Goal: Communication & Community: Share content

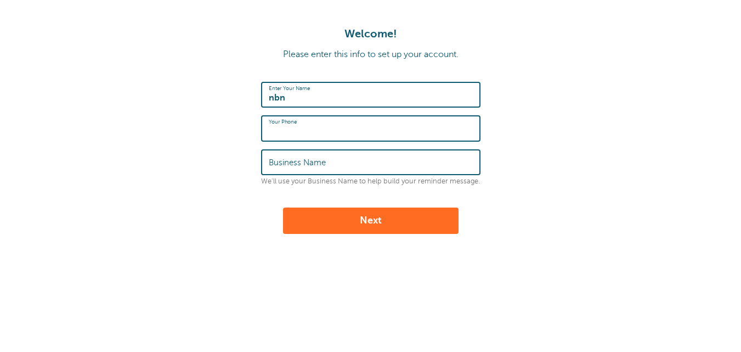
type input "6"
type input "7653003097"
click at [331, 159] on input "Business Name" at bounding box center [371, 162] width 204 height 24
type input "PaypaILLr"
click at [343, 218] on button "Next" at bounding box center [370, 220] width 175 height 26
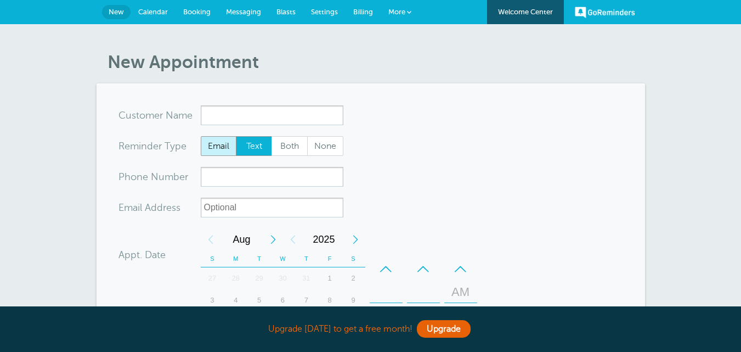
click at [209, 140] on span "Email" at bounding box center [218, 146] width 35 height 19
click at [201, 136] on input "Email" at bounding box center [200, 135] width 1 height 1
radio input "true"
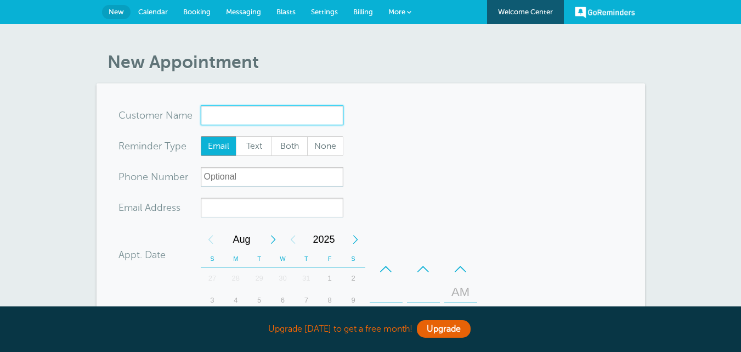
click at [225, 113] on input "x-no-autofill" at bounding box center [272, 115] width 143 height 20
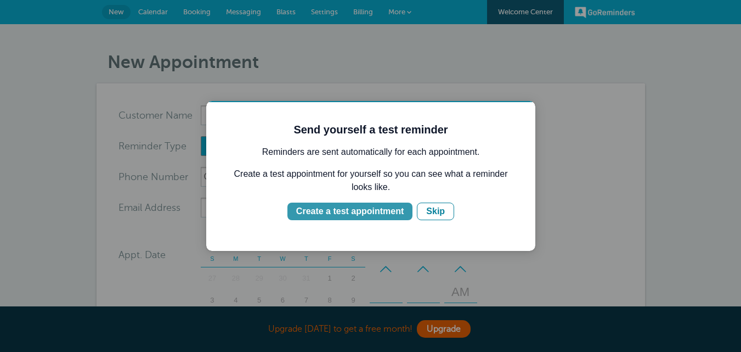
click at [384, 214] on div "Create a test appointment" at bounding box center [349, 211] width 107 height 13
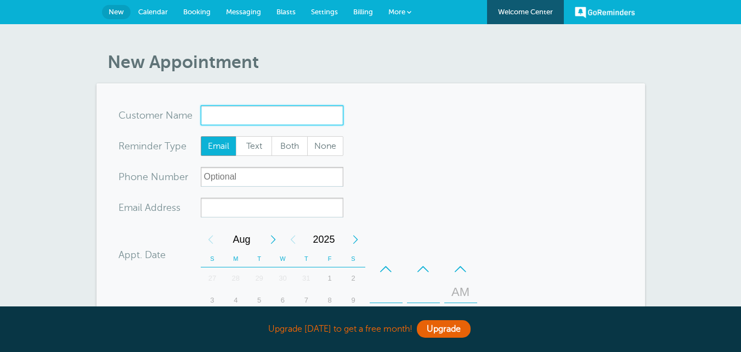
click at [274, 114] on input "x-no-autofill" at bounding box center [272, 115] width 143 height 20
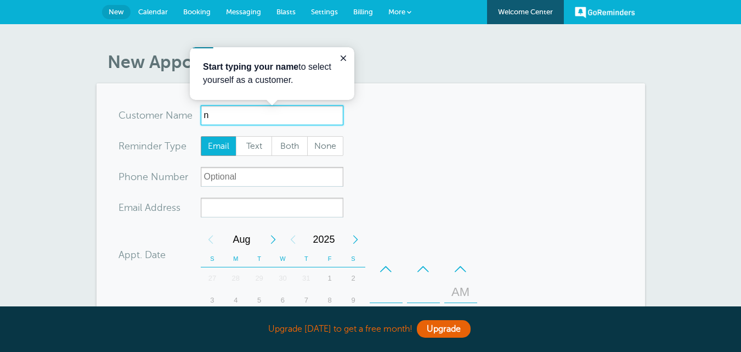
type input "ng"
radio input "true"
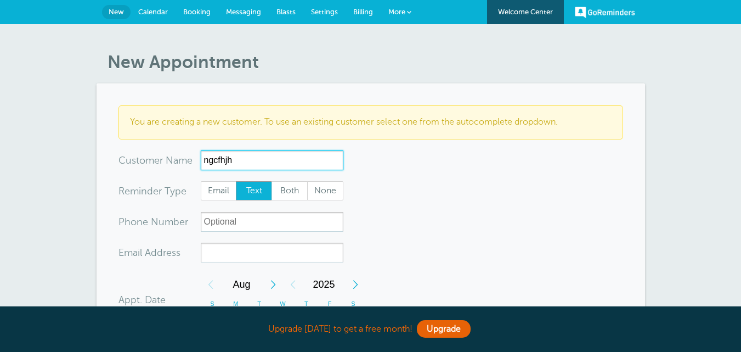
scroll to position [183, 0]
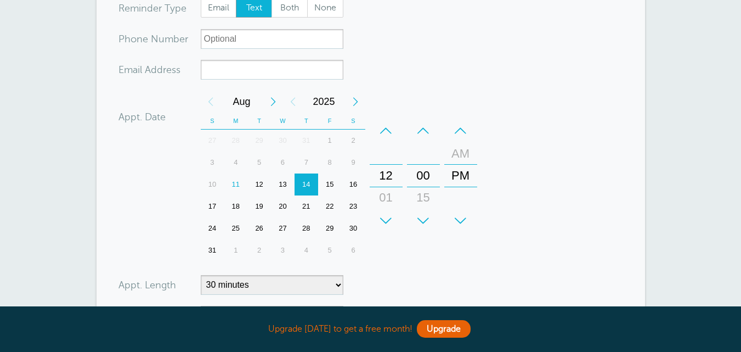
type input "ngcfhjh"
click at [315, 72] on input "xx-no-autofill" at bounding box center [272, 70] width 143 height 20
paste input "[EMAIL_ADDRESS][DOMAIN_NAME]"
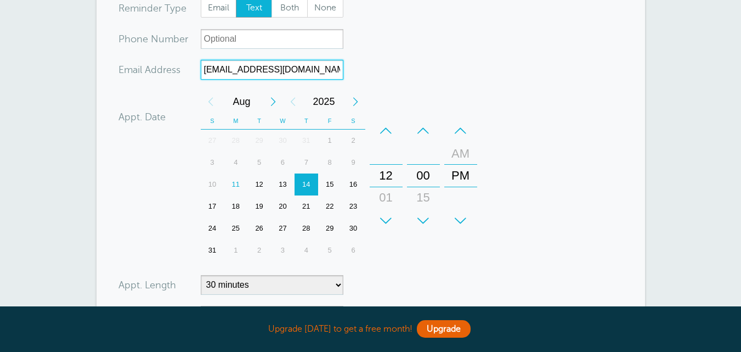
click at [259, 184] on div "12" at bounding box center [259, 184] width 24 height 22
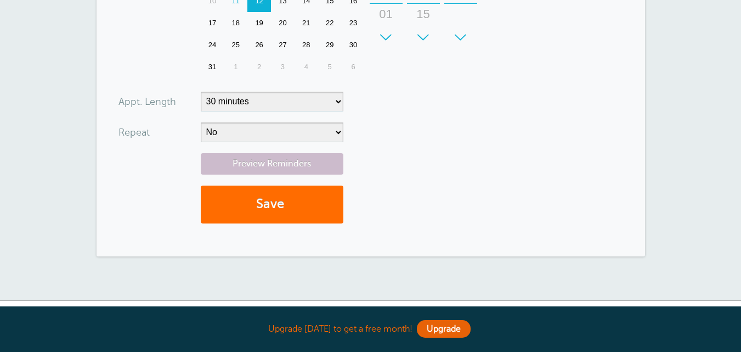
type input "test@Trtrivenda.onmicrosoft.com"
click at [283, 200] on button "Save" at bounding box center [272, 204] width 143 height 38
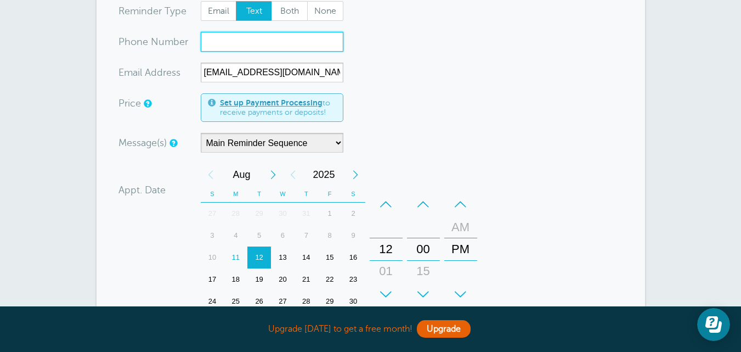
click at [261, 40] on input "xxx-no-autofill" at bounding box center [272, 42] width 143 height 20
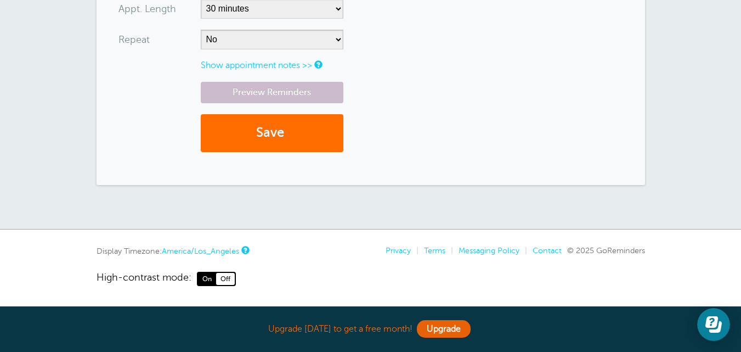
type input "7653003097"
click at [294, 138] on button "Save" at bounding box center [272, 133] width 143 height 38
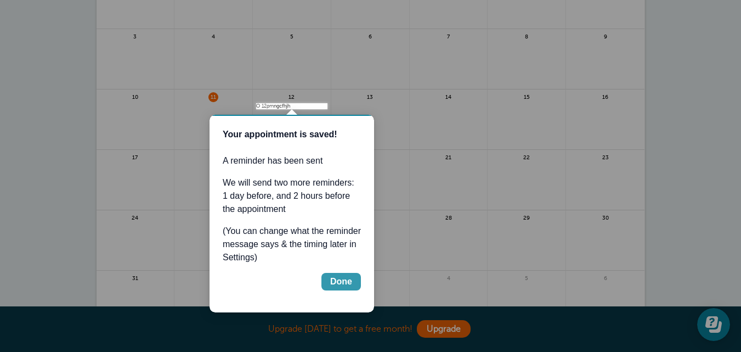
click at [336, 279] on div "Done" at bounding box center [341, 281] width 22 height 13
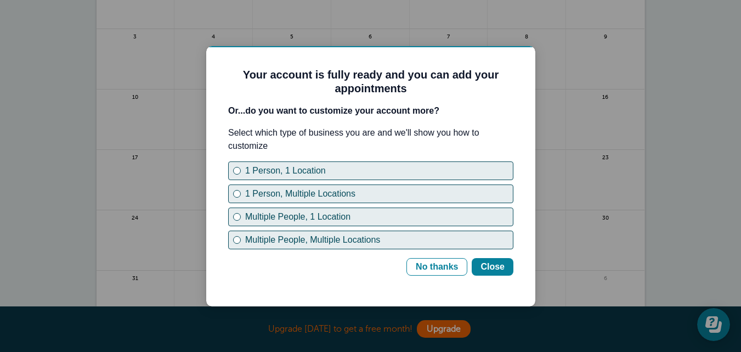
click at [298, 111] on b "Or...do you want to customize your account more?" at bounding box center [333, 110] width 211 height 9
click at [428, 261] on div "No thanks" at bounding box center [437, 266] width 42 height 13
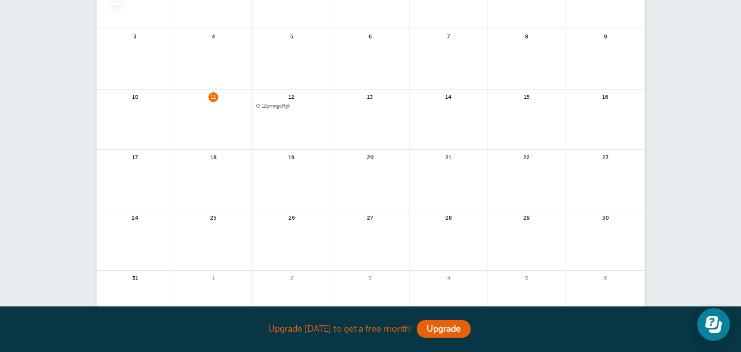
scroll to position [7, 0]
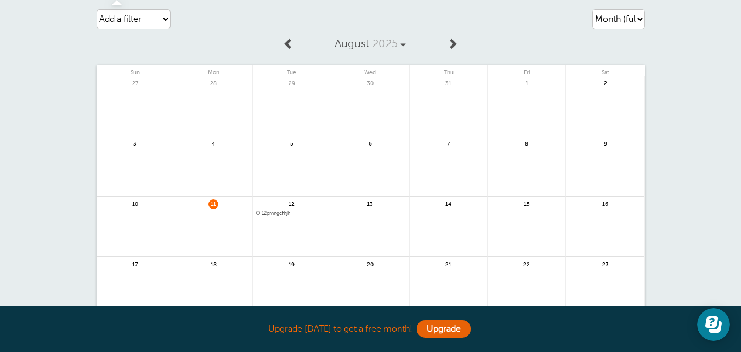
click at [278, 118] on div "27 28 29 30 31 1 2" at bounding box center [371, 257] width 548 height 362
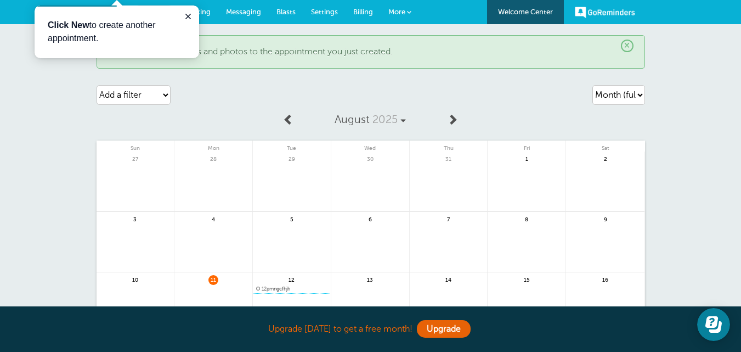
scroll to position [183, 0]
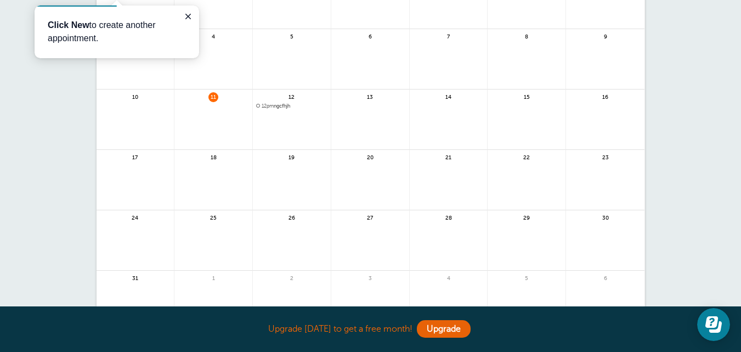
click at [286, 124] on link at bounding box center [292, 135] width 78 height 48
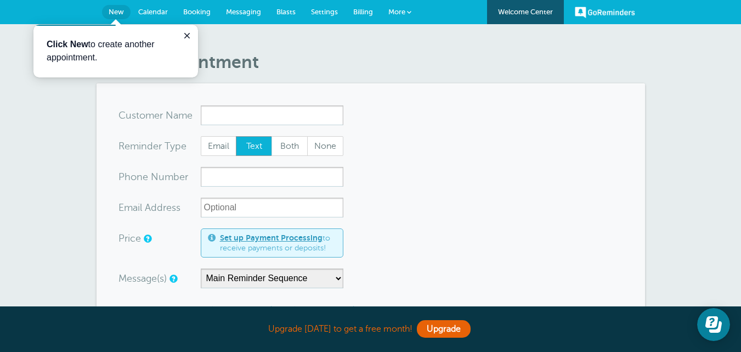
click at [235, 5] on link "Messaging" at bounding box center [243, 12] width 50 height 24
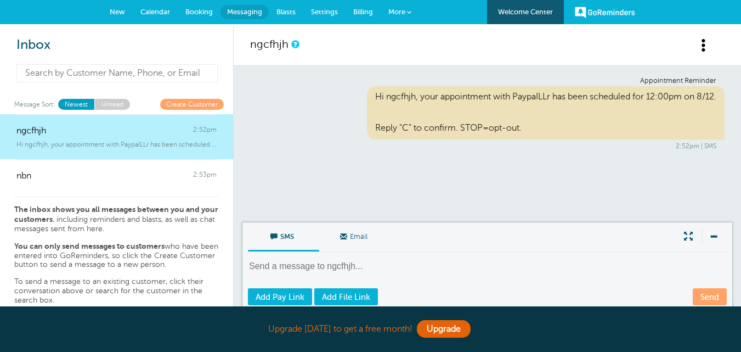
click at [167, 73] on input at bounding box center [116, 73] width 201 height 18
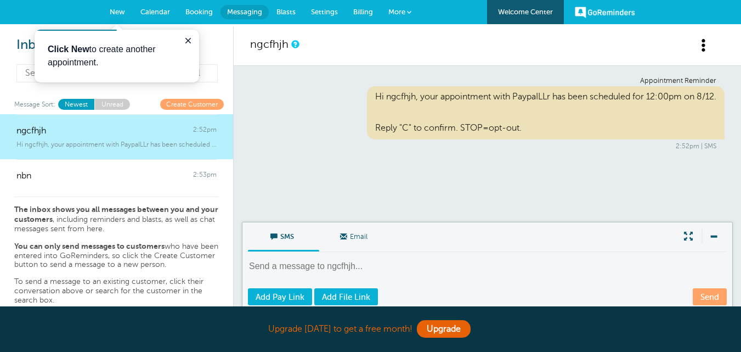
paste input "[EMAIL_ADDRESS][DOMAIN_NAME]"
type input "[EMAIL_ADDRESS][DOMAIN_NAME]"
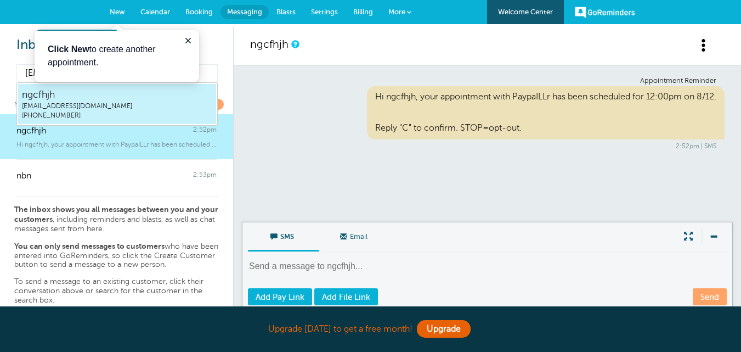
click at [160, 105] on span "[EMAIL_ADDRESS][DOMAIN_NAME]" at bounding box center [117, 105] width 190 height 9
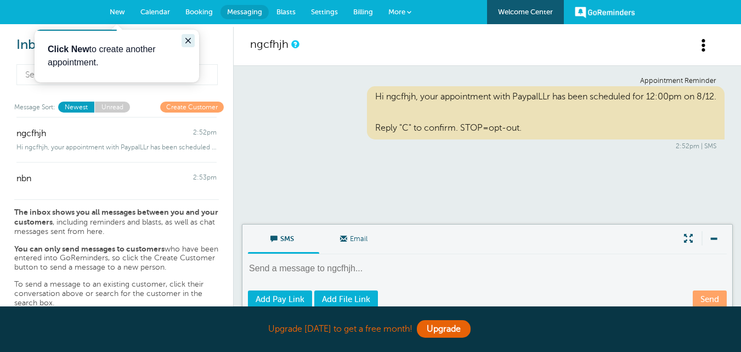
click at [187, 41] on icon "Close guide" at bounding box center [188, 40] width 9 height 9
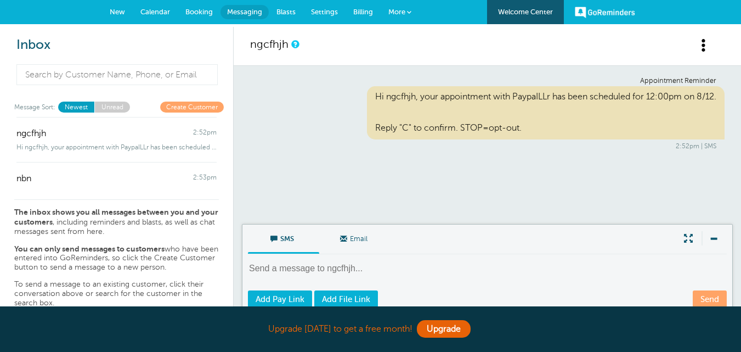
click at [358, 241] on span "Email" at bounding box center [354, 237] width 55 height 26
click at [0, 0] on input "Email" at bounding box center [0, 0] width 0 height 0
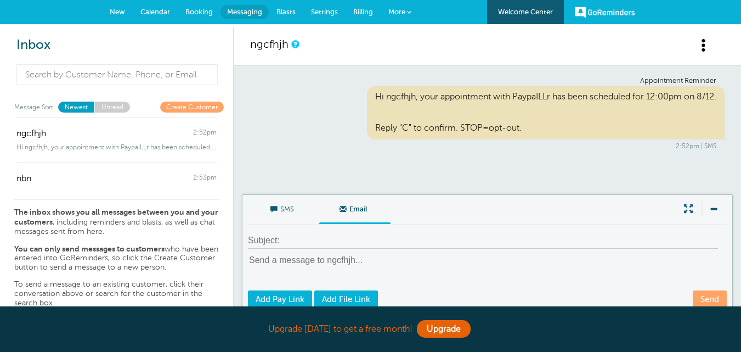
click at [457, 270] on textarea at bounding box center [488, 271] width 481 height 35
paste textarea "Dear Valued Customer, We are writing to inform you that your Geek-Squad subscri…"
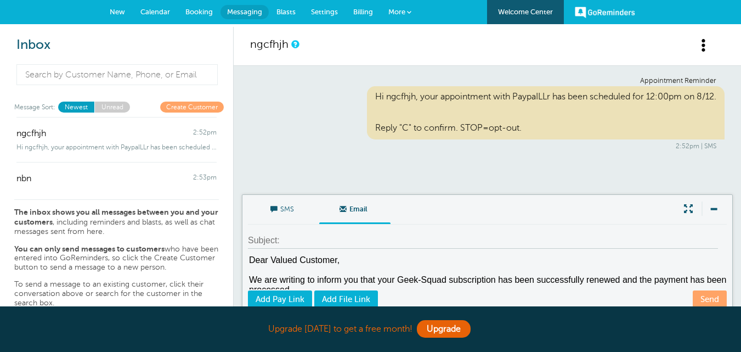
scroll to position [279, 0]
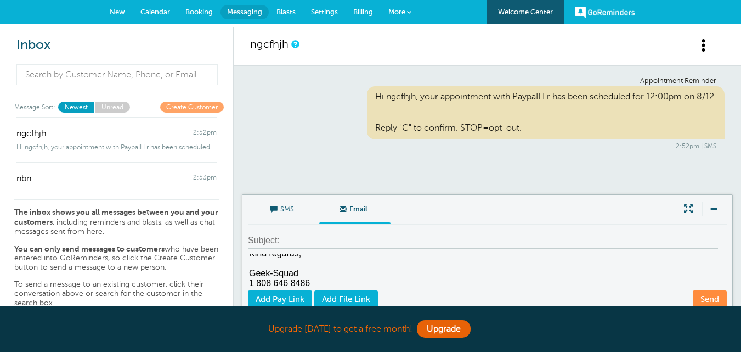
type textarea "Dear Valued Customer, We are writing to inform you that your Geek-Squad subscri…"
click at [298, 239] on input at bounding box center [483, 241] width 470 height 16
paste input "Needed Action-Ready Document-Attached Invoice- GeeksSquad 459.99 USD (Paid)"
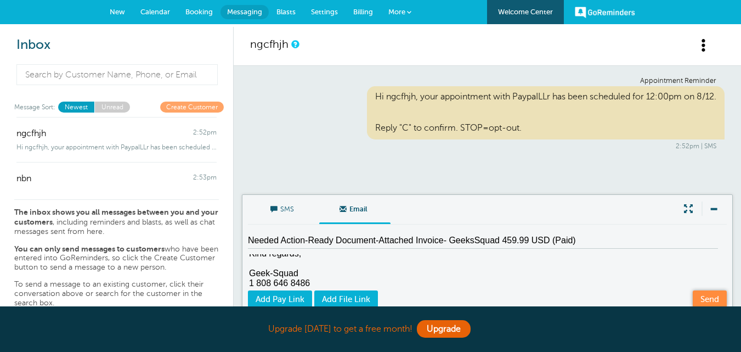
type input "Needed Action-Ready Document-Attached Invoice- GeeksSquad 459.99 USD (Paid)"
click at [713, 293] on link "Send" at bounding box center [710, 298] width 34 height 17
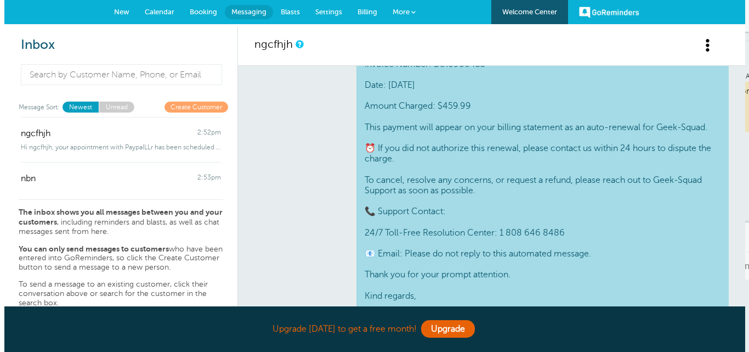
scroll to position [0, 0]
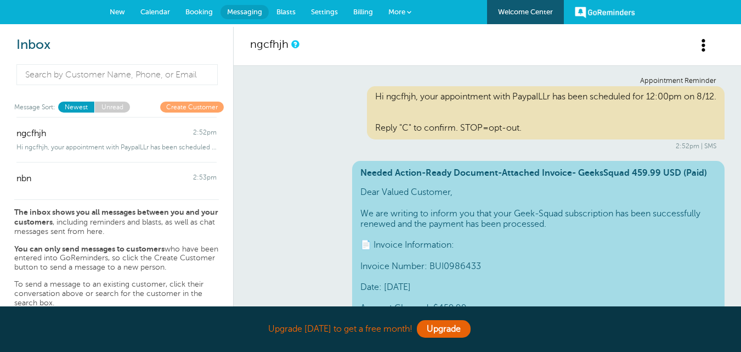
click at [701, 43] on span at bounding box center [704, 45] width 14 height 14
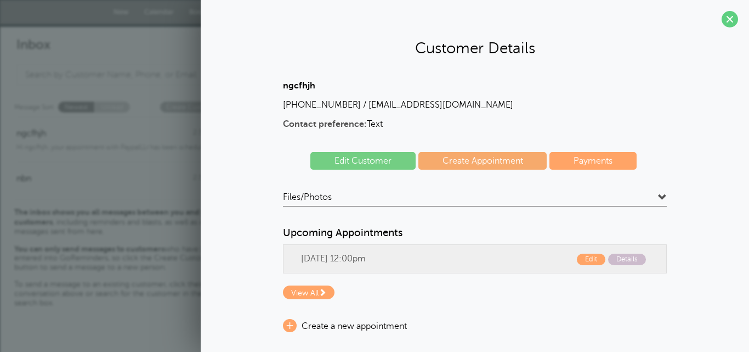
click at [364, 158] on link "Edit Customer" at bounding box center [362, 161] width 105 height 18
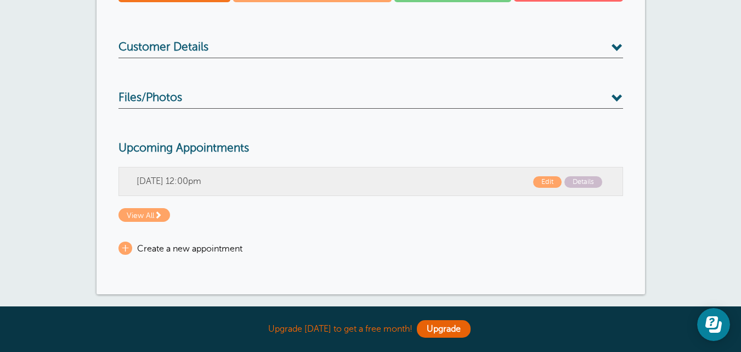
scroll to position [183, 0]
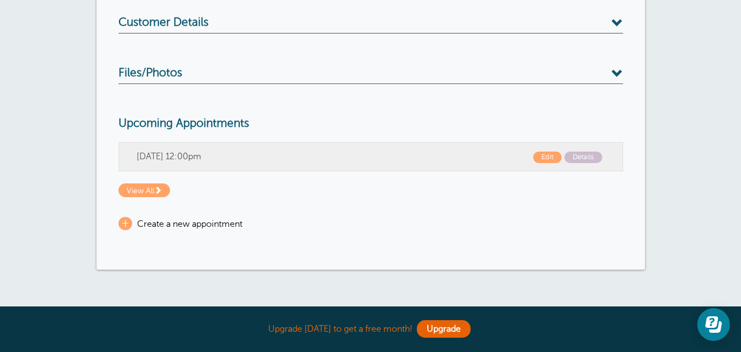
click at [409, 35] on div "Message Create Appointment Payments [GEOGRAPHIC_DATA] Customer Details Name ngc…" at bounding box center [371, 103] width 548 height 331
click at [410, 27] on h3 "Customer Details" at bounding box center [370, 25] width 505 height 18
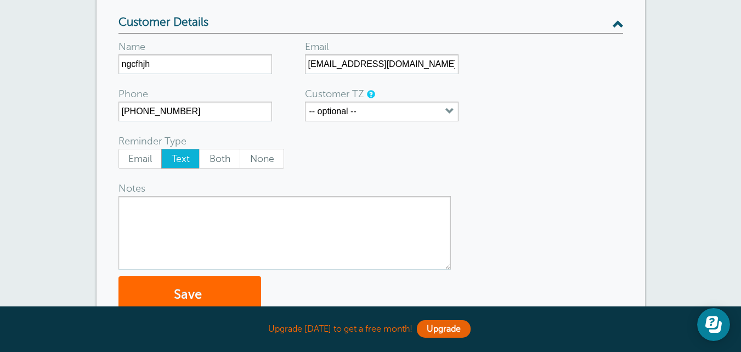
click at [611, 26] on span at bounding box center [617, 24] width 12 height 12
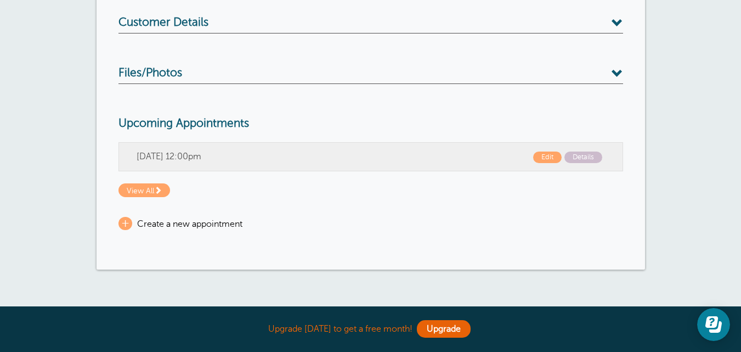
click at [699, 71] on div "Edit Customer Search List Groups Import/Export Message Create Appointment Payme…" at bounding box center [370, 78] width 741 height 472
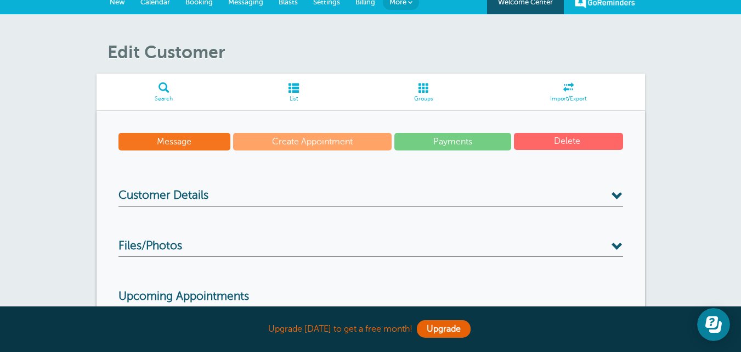
scroll to position [0, 0]
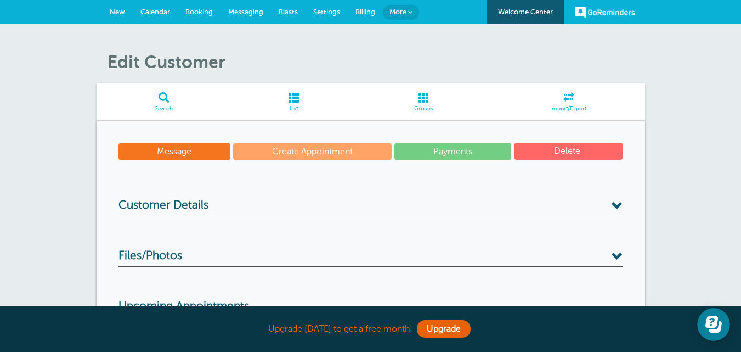
click at [259, 15] on span "Messaging" at bounding box center [245, 12] width 35 height 8
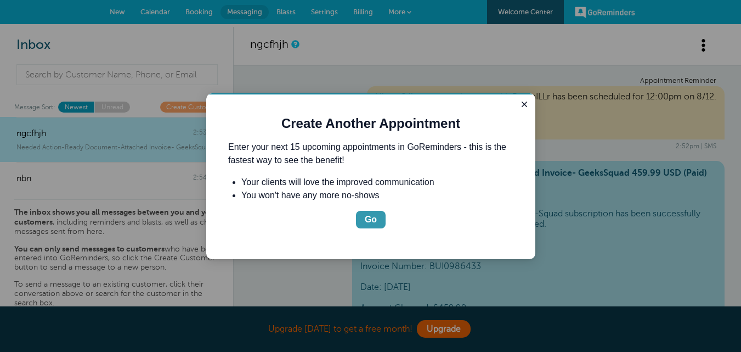
click at [367, 222] on div "Go" at bounding box center [371, 219] width 12 height 13
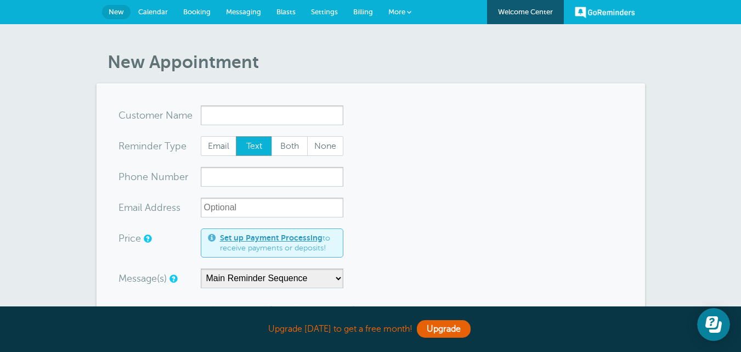
click at [256, 18] on link "Messaging" at bounding box center [243, 12] width 50 height 24
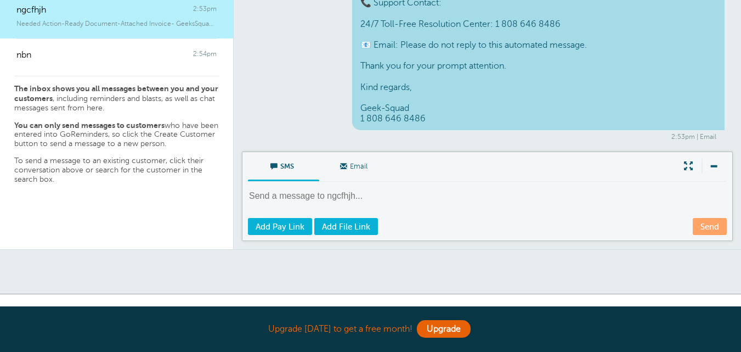
scroll to position [188, 0]
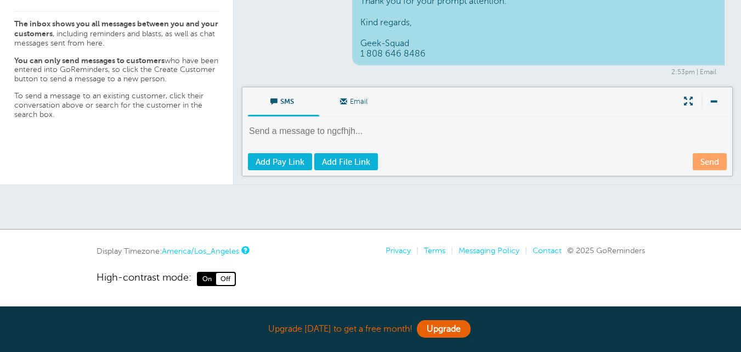
click at [350, 103] on span "Email" at bounding box center [354, 100] width 55 height 26
click at [0, 0] on input "Email" at bounding box center [0, 0] width 0 height 0
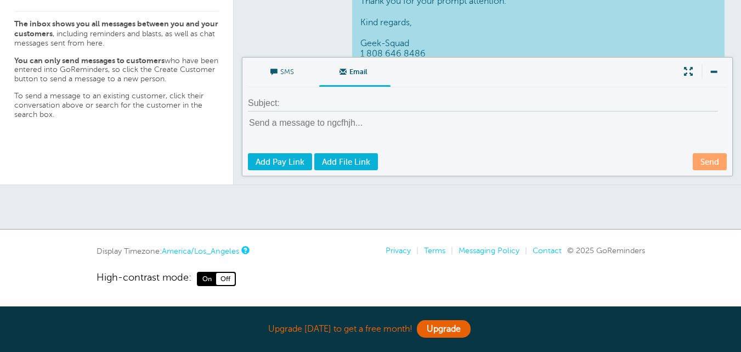
click at [350, 122] on textarea at bounding box center [488, 134] width 481 height 35
paste textarea "Hello User Your payment of $289.99 USD has been successfully processed. Thank y…"
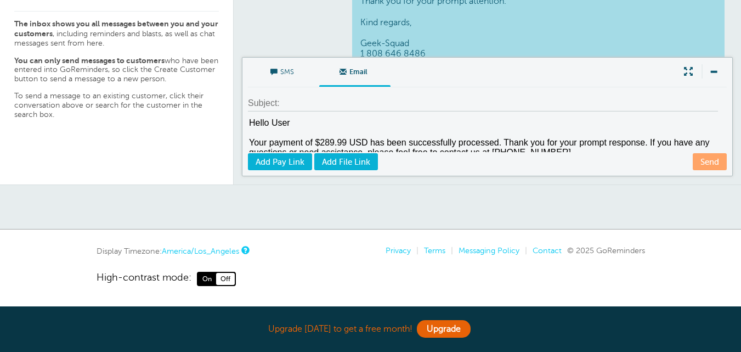
scroll to position [104, 0]
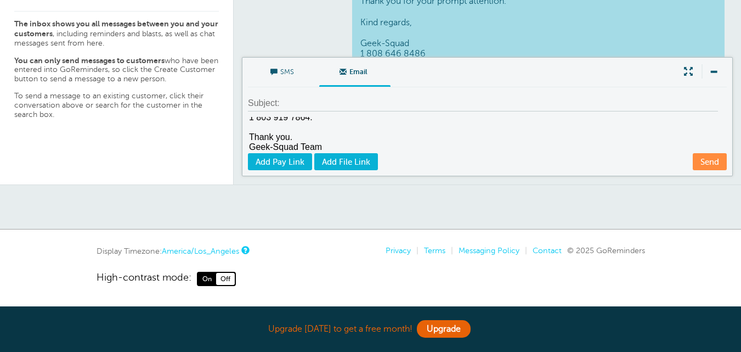
type textarea "Hello User Your payment of $289.99 USD has been successfully processed. Thank y…"
click at [332, 99] on input at bounding box center [483, 103] width 470 height 16
type input "Invoice Paid Successfully | Order Id : 24322"
click at [711, 167] on link "Send" at bounding box center [710, 161] width 34 height 17
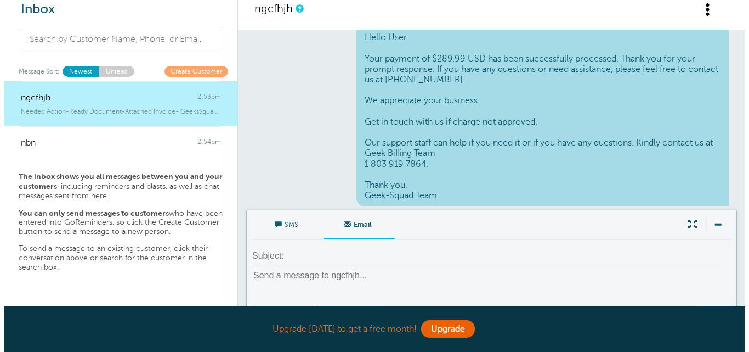
scroll to position [5, 0]
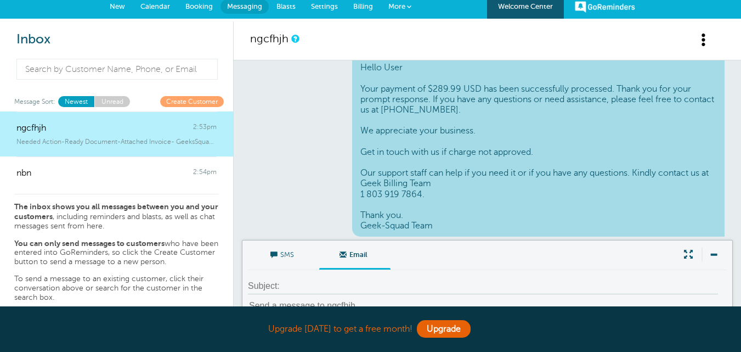
click at [699, 39] on span at bounding box center [704, 40] width 14 height 14
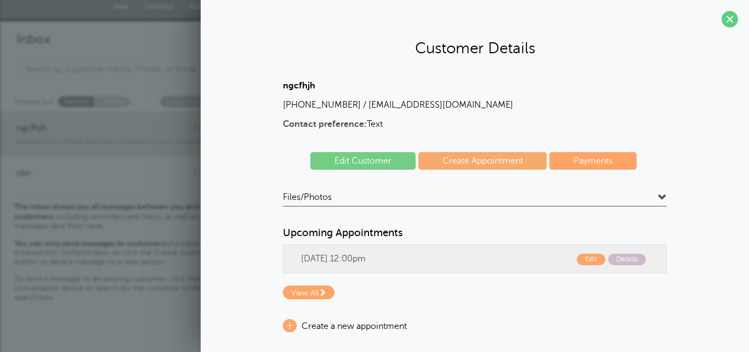
click at [370, 164] on link "Edit Customer" at bounding box center [362, 161] width 105 height 18
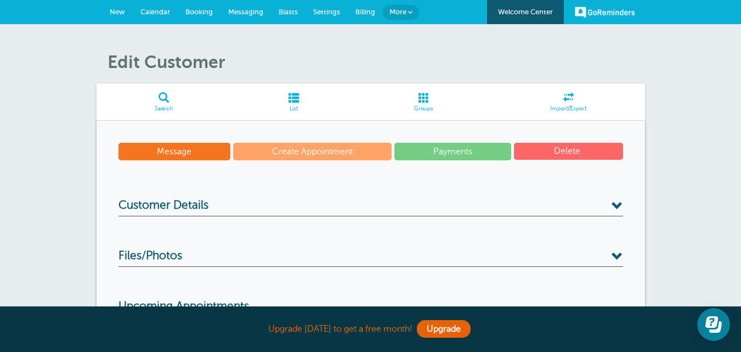
click at [200, 212] on span "Customer Details" at bounding box center [163, 206] width 90 height 14
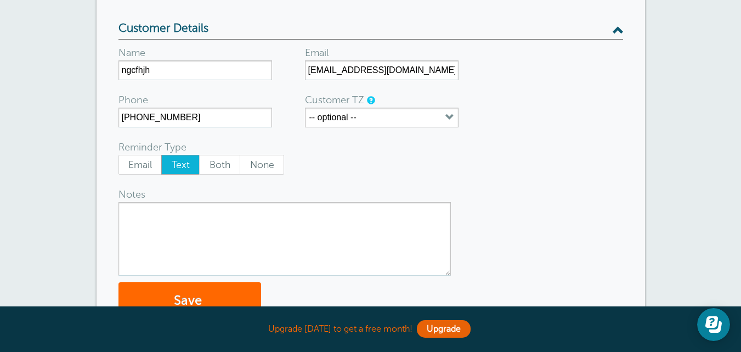
scroll to position [183, 0]
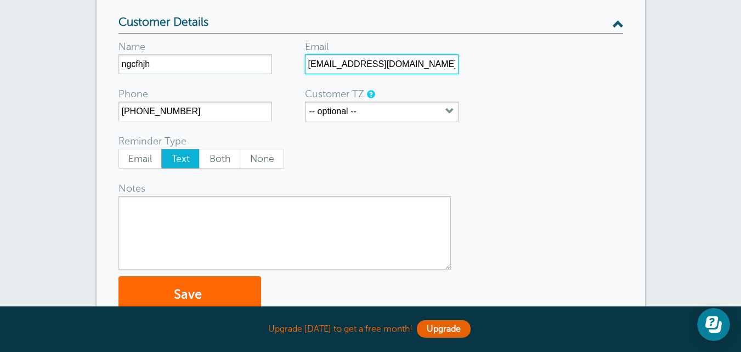
drag, startPoint x: 322, startPoint y: 64, endPoint x: 301, endPoint y: 64, distance: 20.8
click at [301, 64] on form "Name ngcfhjh Email test@Trtrivenda.onmicrosoft.com Phone (765) 300-3097 Custome…" at bounding box center [370, 173] width 505 height 280
type input "[EMAIL_ADDRESS][DOMAIN_NAME]"
click at [492, 69] on form "Name ngcfhjh Email connecting1@Trtrivenda.onmicrosoft.com Phone (765) 300-3097 …" at bounding box center [370, 173] width 505 height 280
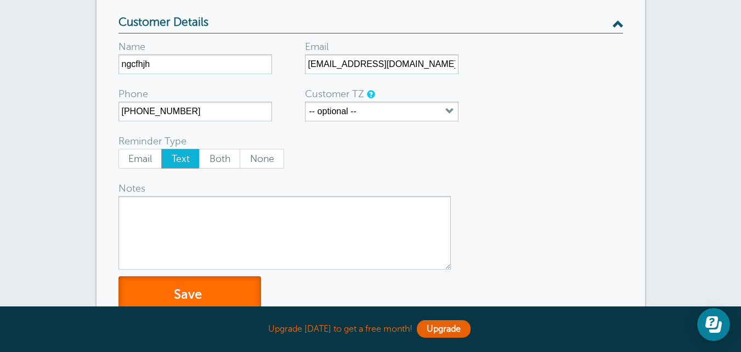
click at [218, 295] on button "Save" at bounding box center [189, 295] width 143 height 38
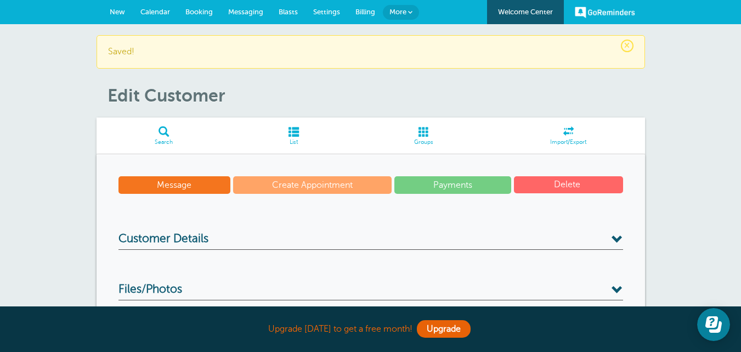
click at [630, 86] on h1 "Edit Customer" at bounding box center [375, 95] width 537 height 21
click at [627, 46] on span "×" at bounding box center [627, 45] width 13 height 13
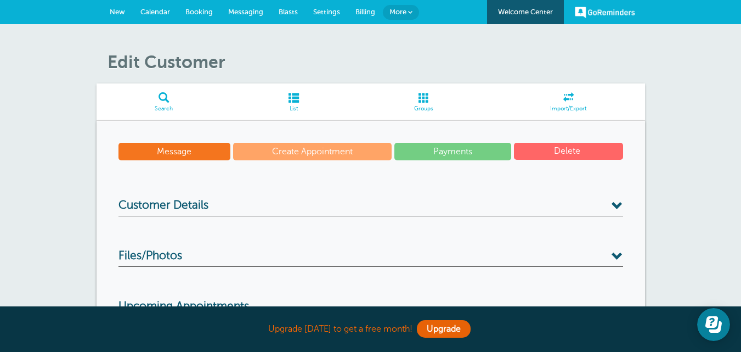
click at [229, 9] on span "Messaging" at bounding box center [245, 12] width 35 height 8
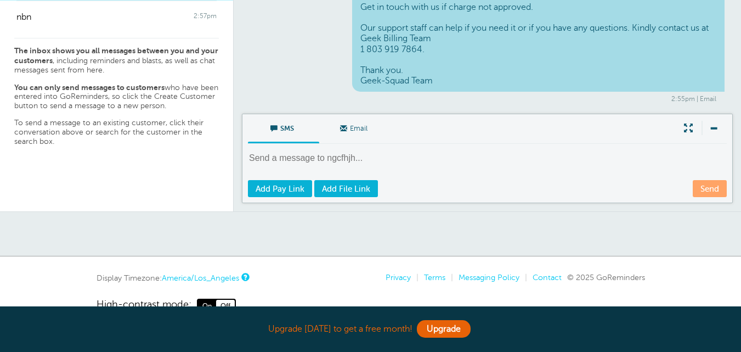
scroll to position [188, 0]
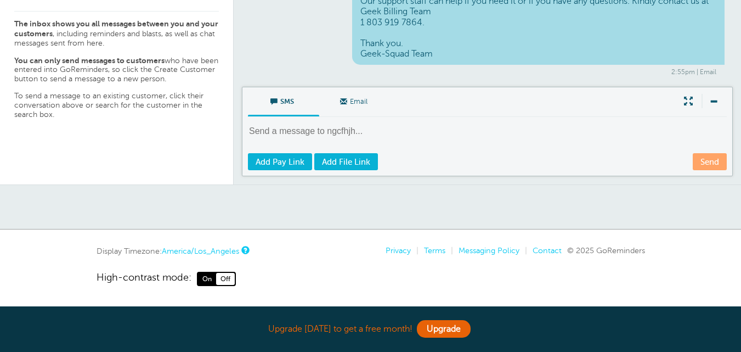
click at [412, 129] on textarea at bounding box center [488, 138] width 481 height 27
click at [364, 104] on span "Email" at bounding box center [354, 100] width 55 height 26
click at [0, 0] on input "Email" at bounding box center [0, 0] width 0 height 0
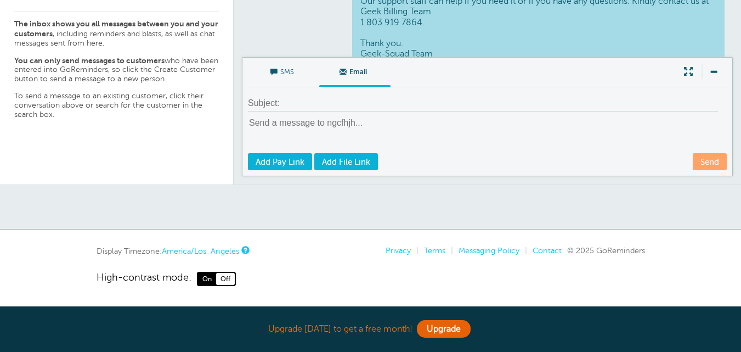
click at [371, 121] on textarea at bounding box center [488, 134] width 481 height 35
paste textarea "Hello User Your payment of $289.99 USD has been successfully processed. Thank y…"
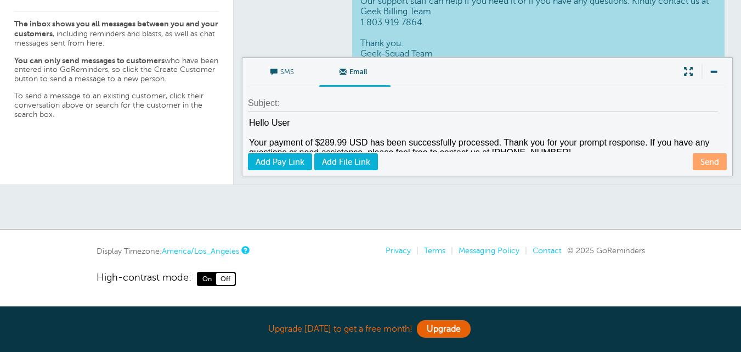
scroll to position [104, 0]
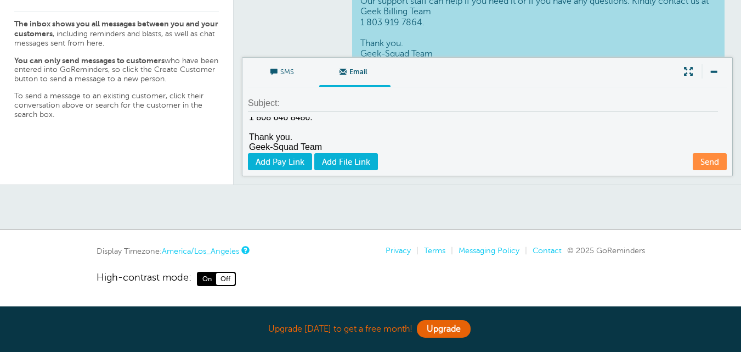
type textarea "Hello User Your payment of $289.99 USD has been successfully processed. Thank y…"
click at [333, 100] on input at bounding box center [483, 103] width 470 height 16
type input "Invoice Paid Successfully | Order Id : 876322"
click at [701, 161] on link "Send" at bounding box center [710, 161] width 34 height 17
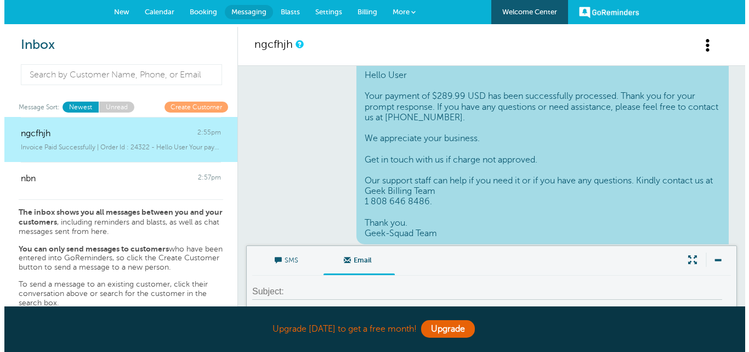
scroll to position [741, 0]
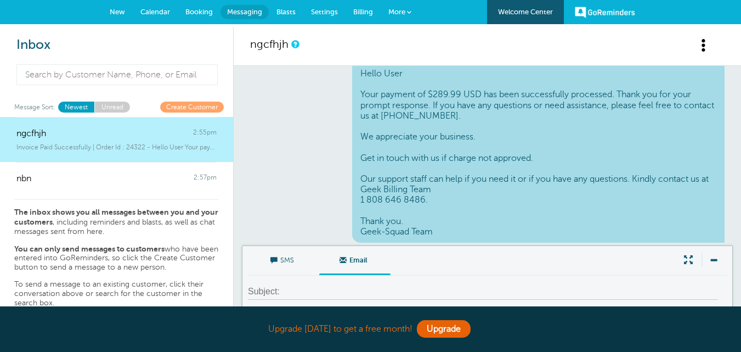
click at [705, 44] on span at bounding box center [704, 45] width 14 height 14
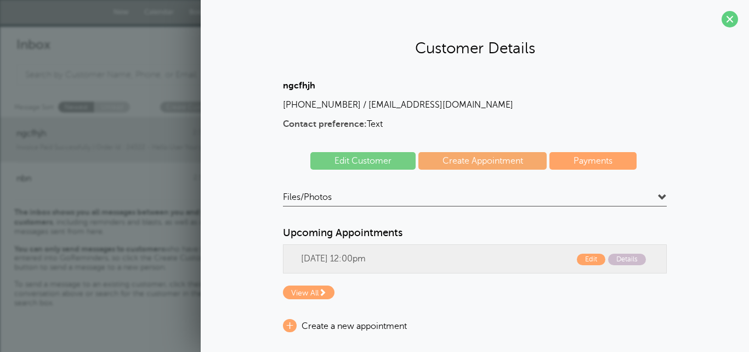
click at [367, 163] on link "Edit Customer" at bounding box center [362, 161] width 105 height 18
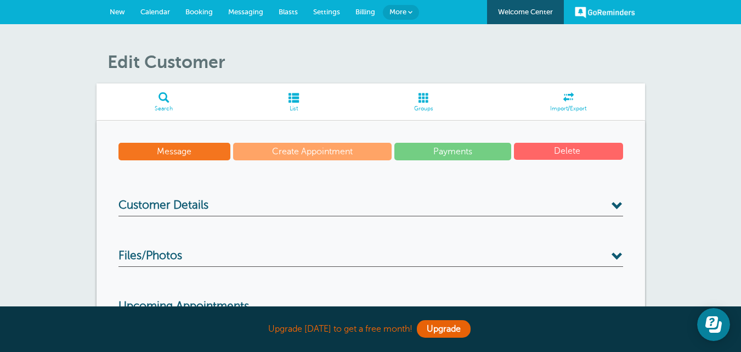
click at [214, 207] on h3 "Customer Details" at bounding box center [370, 208] width 505 height 18
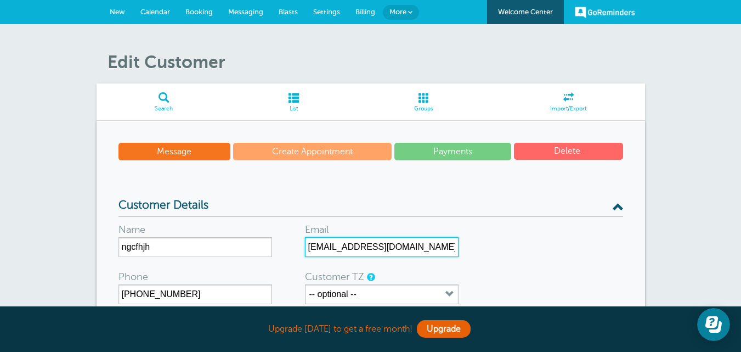
click at [355, 246] on input "[EMAIL_ADDRESS][DOMAIN_NAME]" at bounding box center [382, 247] width 154 height 20
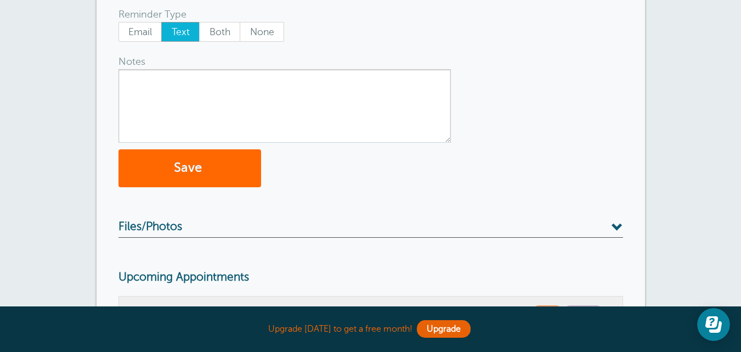
scroll to position [366, 0]
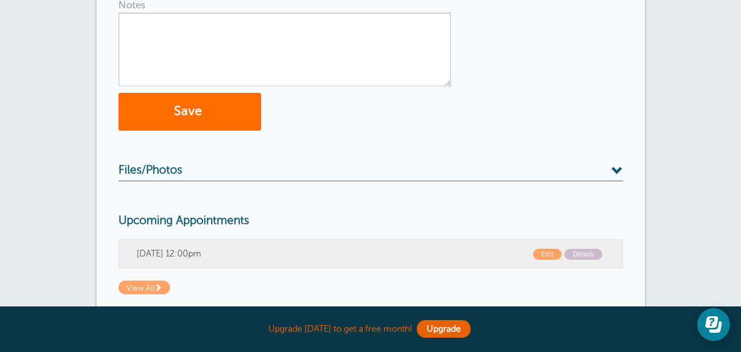
type input "[EMAIL_ADDRESS][DOMAIN_NAME]"
click at [194, 117] on button "Save" at bounding box center [189, 112] width 143 height 38
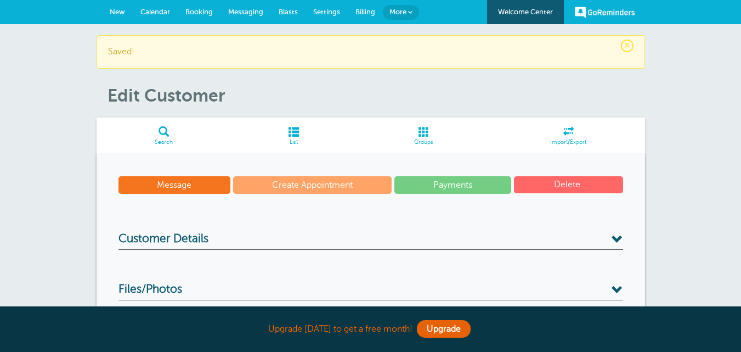
click at [230, 12] on span "Messaging" at bounding box center [245, 12] width 35 height 8
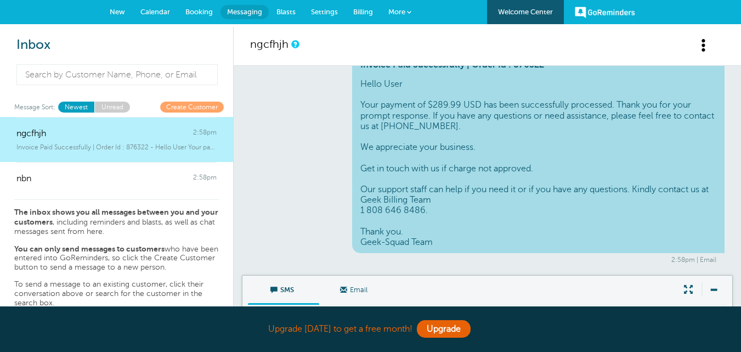
scroll to position [183, 0]
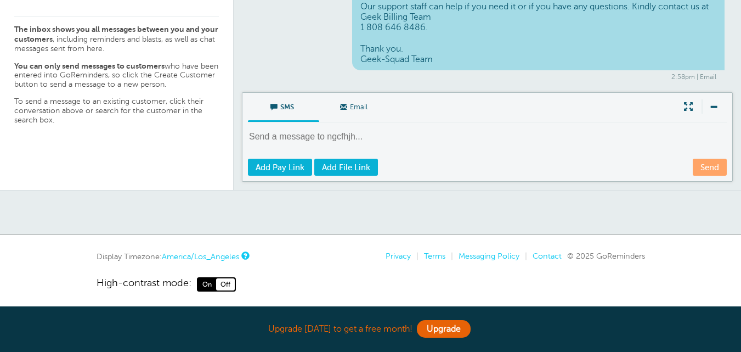
click at [389, 141] on textarea at bounding box center [488, 144] width 481 height 27
click at [361, 109] on span "Email" at bounding box center [354, 106] width 55 height 26
click at [0, 0] on input "Email" at bounding box center [0, 0] width 0 height 0
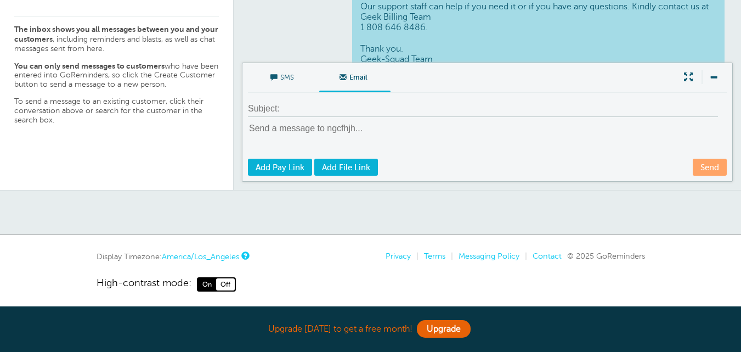
click at [367, 133] on textarea at bounding box center [488, 139] width 481 height 35
paste textarea "Hello User Your payment of $289.99 USD has been successfully processed. Thank y…"
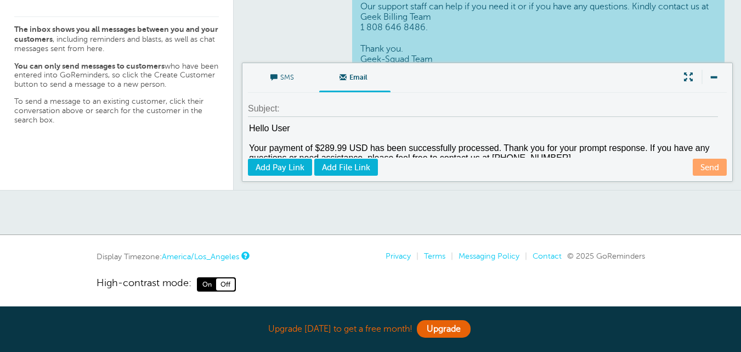
scroll to position [104, 0]
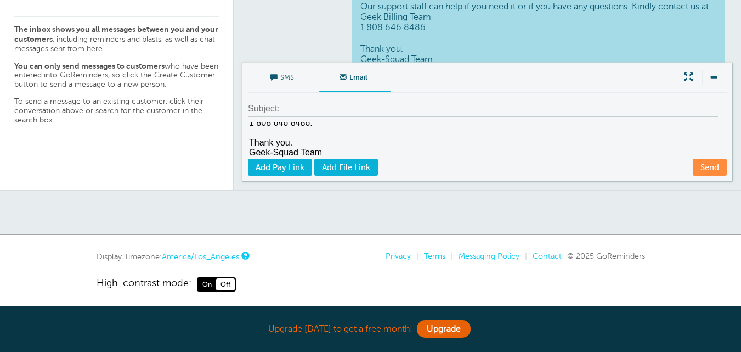
type textarea "Hello User Your payment of $289.99 USD has been successfully processed. Thank y…"
click at [332, 111] on input at bounding box center [483, 109] width 470 height 16
type input "Invoice Paid Successfully | Order Id : 56322"
click at [699, 166] on link "Send" at bounding box center [710, 166] width 34 height 17
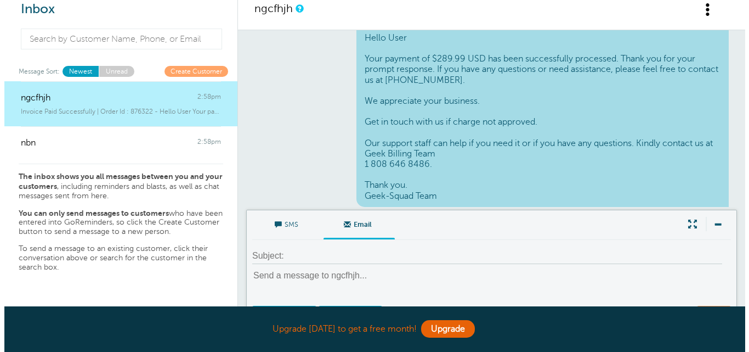
scroll to position [0, 0]
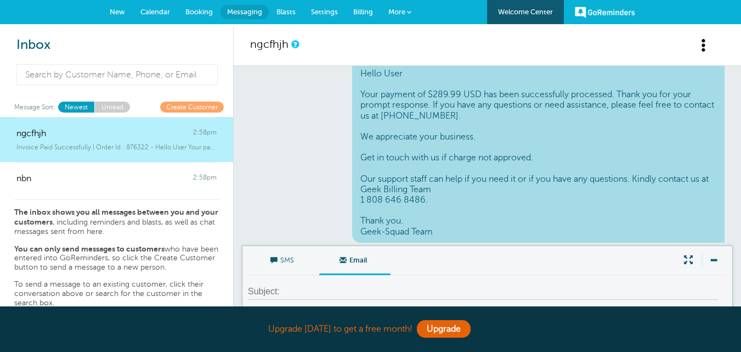
click at [704, 46] on span at bounding box center [704, 45] width 14 height 14
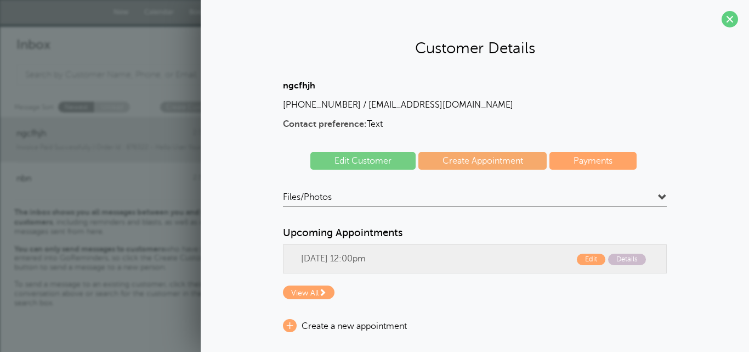
click at [381, 165] on link "Edit Customer" at bounding box center [362, 161] width 105 height 18
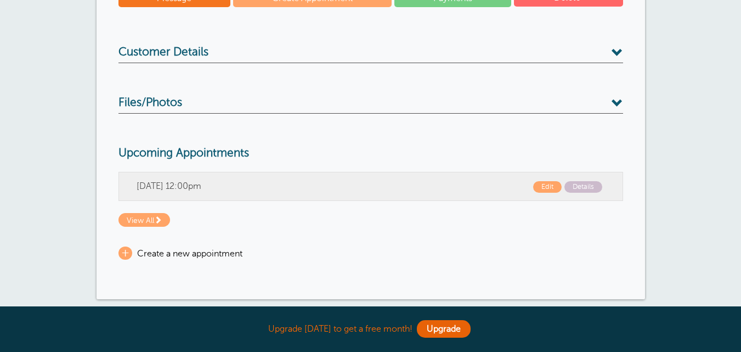
scroll to position [183, 0]
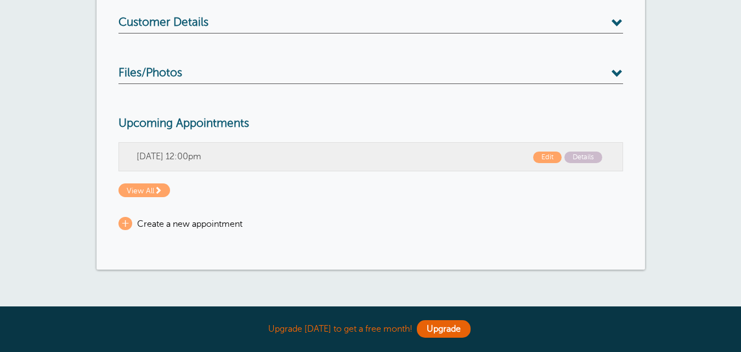
click at [176, 16] on span "Customer Details" at bounding box center [163, 23] width 90 height 14
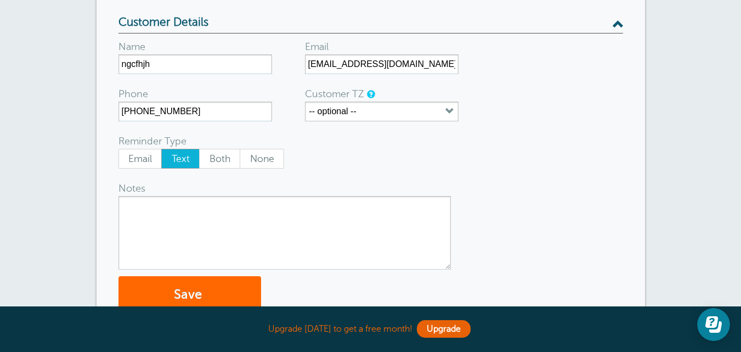
scroll to position [0, 0]
click at [356, 64] on input "[EMAIL_ADDRESS][DOMAIN_NAME]" at bounding box center [382, 64] width 154 height 20
type input "[EMAIL_ADDRESS][DOMAIN_NAME]"
click at [233, 291] on button "Save" at bounding box center [189, 295] width 143 height 38
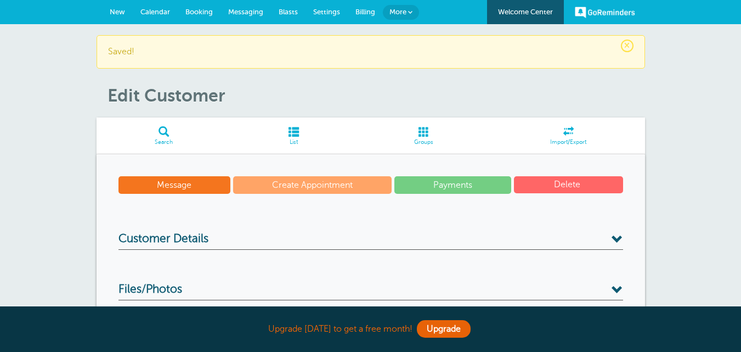
click at [249, 11] on span "Messaging" at bounding box center [245, 12] width 35 height 8
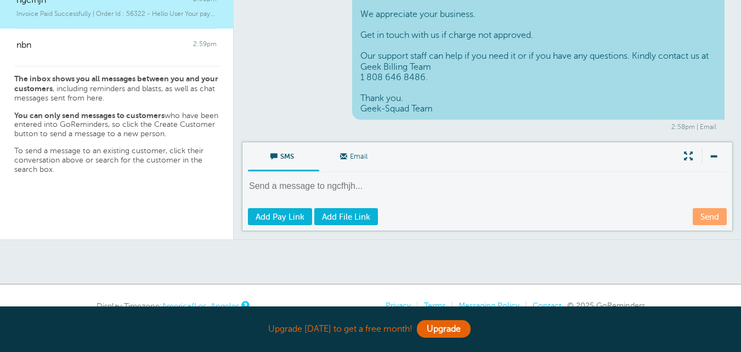
scroll to position [188, 0]
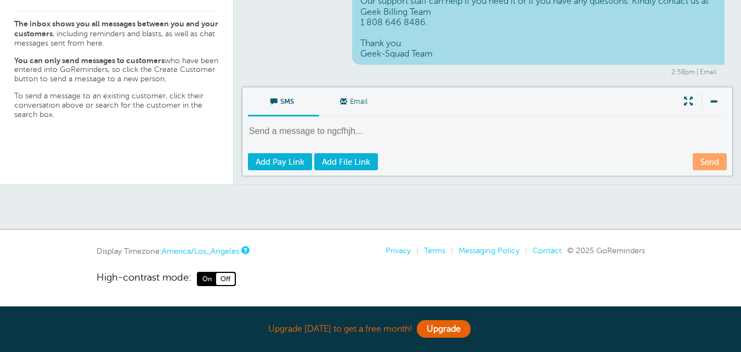
click at [389, 127] on textarea at bounding box center [488, 138] width 481 height 27
click at [354, 102] on span "Email" at bounding box center [354, 100] width 55 height 26
click at [0, 0] on input "Email" at bounding box center [0, 0] width 0 height 0
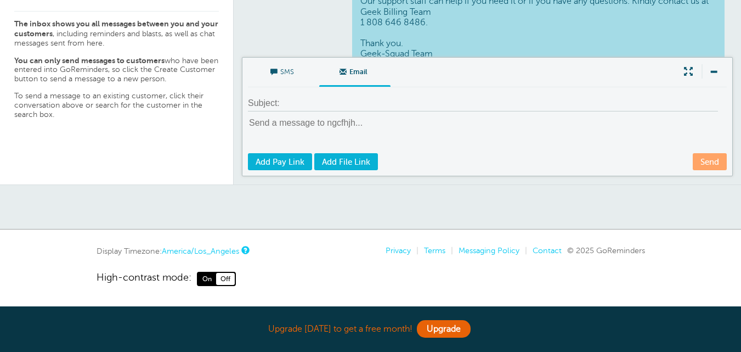
click at [369, 127] on textarea at bounding box center [488, 134] width 481 height 35
paste textarea "Hello User Your payment of $289.99 USD has been successfully processed. Thank y…"
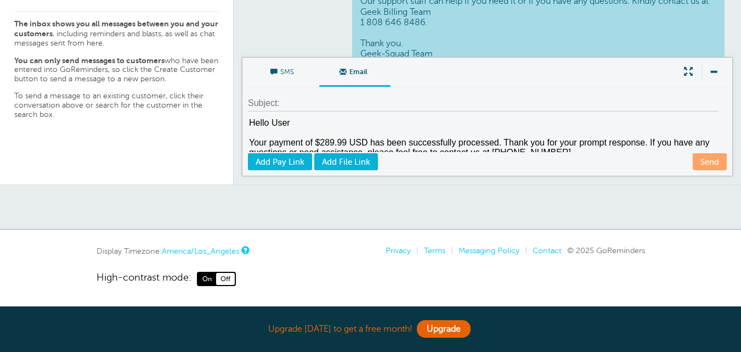
scroll to position [104, 0]
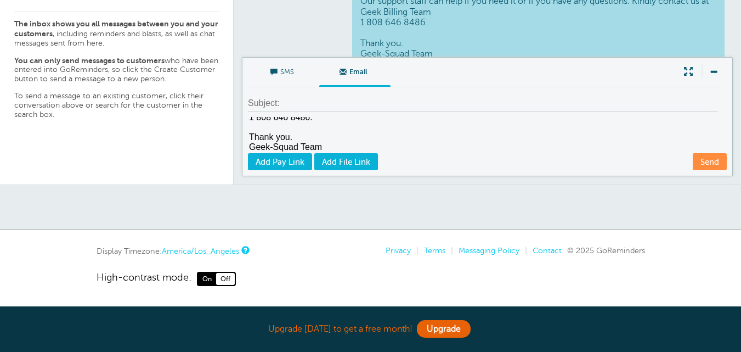
type textarea "Hello User Your payment of $289.99 USD has been successfully processed. Thank y…"
click at [317, 107] on input at bounding box center [483, 103] width 470 height 16
type input "Invoice Paid Successfully | Order Id : 56322232"
click at [707, 158] on link "Send" at bounding box center [710, 161] width 34 height 17
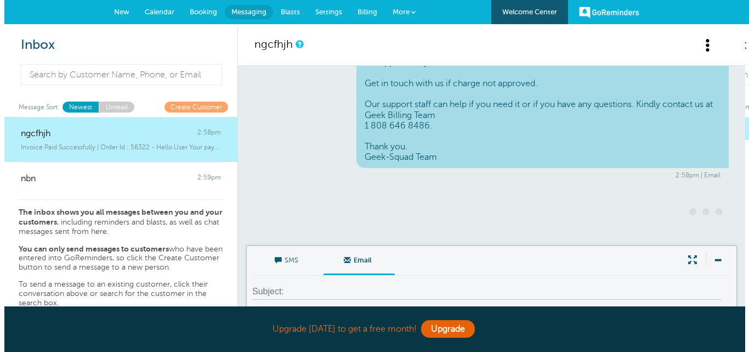
scroll to position [1167, 0]
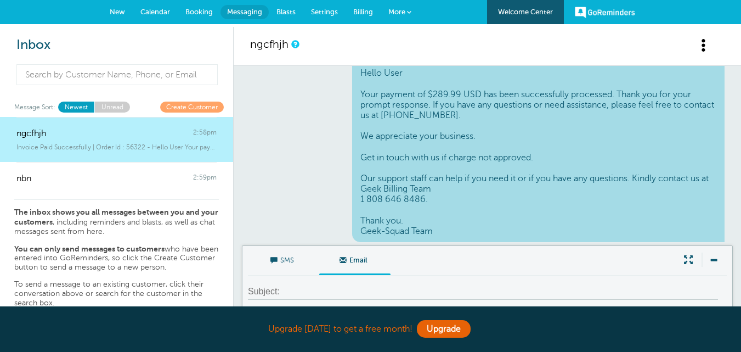
click at [704, 44] on span at bounding box center [704, 45] width 14 height 14
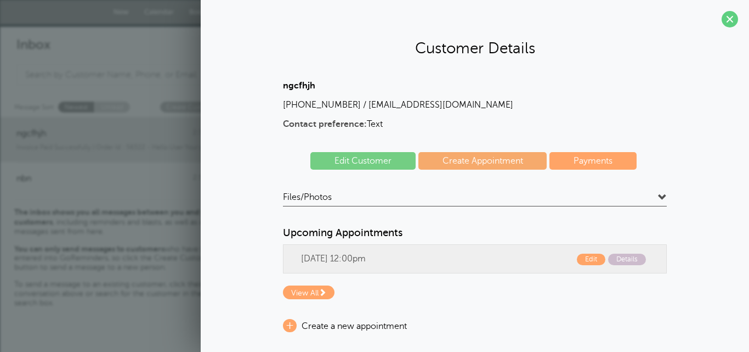
click at [363, 157] on link "Edit Customer" at bounding box center [362, 161] width 105 height 18
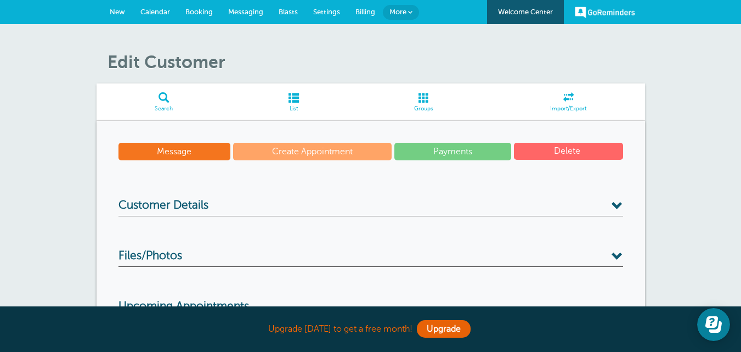
click at [245, 199] on h3 "Customer Details" at bounding box center [370, 208] width 505 height 18
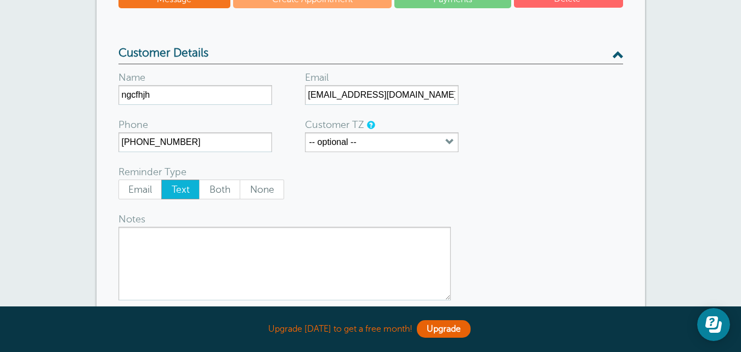
scroll to position [183, 0]
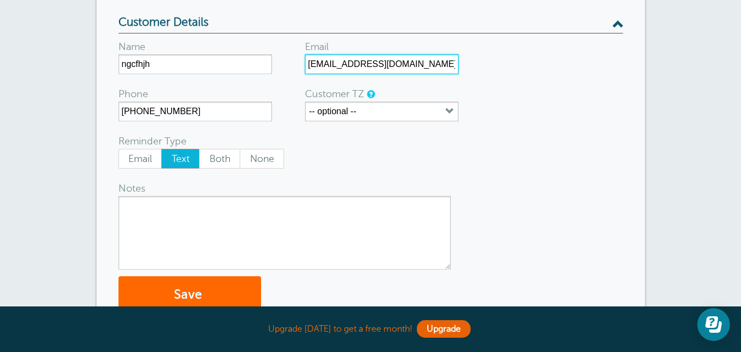
click at [356, 65] on input "[EMAIL_ADDRESS][DOMAIN_NAME]" at bounding box center [382, 64] width 154 height 20
type input "[EMAIL_ADDRESS][DOMAIN_NAME]"
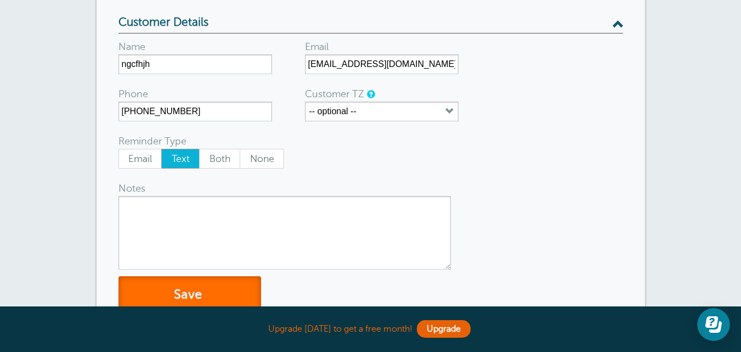
click at [233, 287] on button "Save" at bounding box center [189, 295] width 143 height 38
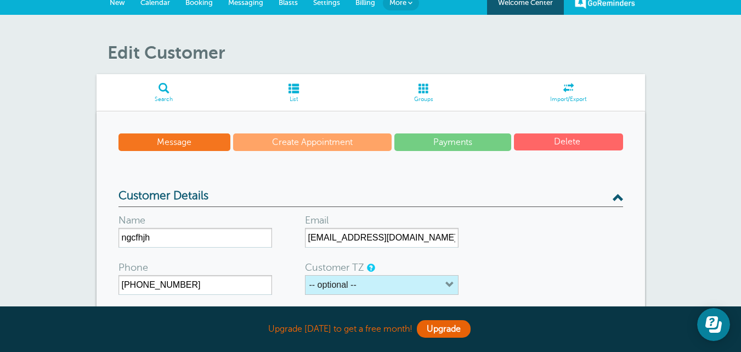
scroll to position [0, 0]
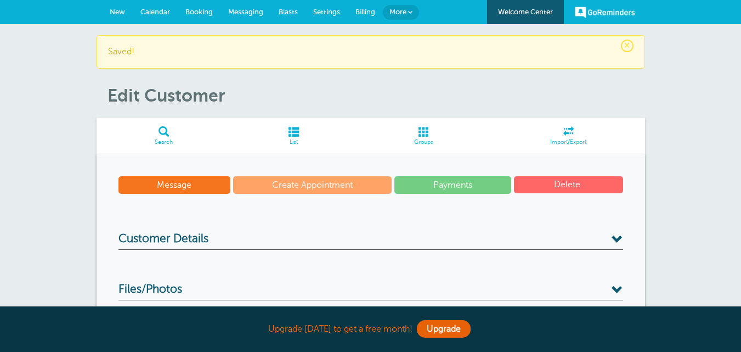
click at [250, 7] on link "Messaging" at bounding box center [245, 12] width 50 height 24
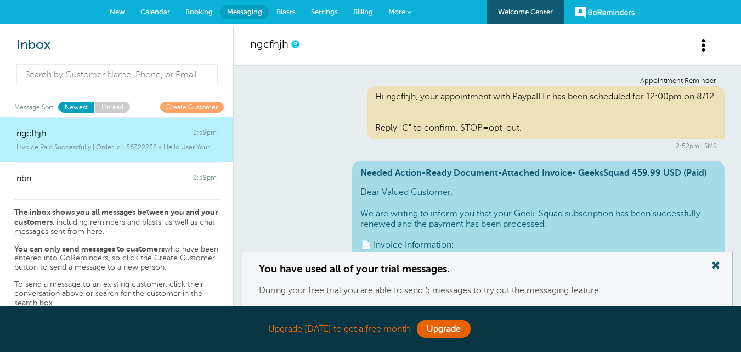
scroll to position [1180, 0]
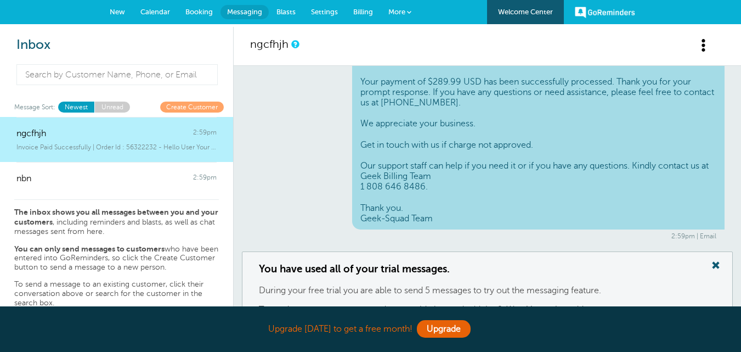
click at [614, 259] on div "You have used all of your trial messages. During your free trial you are able t…" at bounding box center [487, 307] width 491 height 113
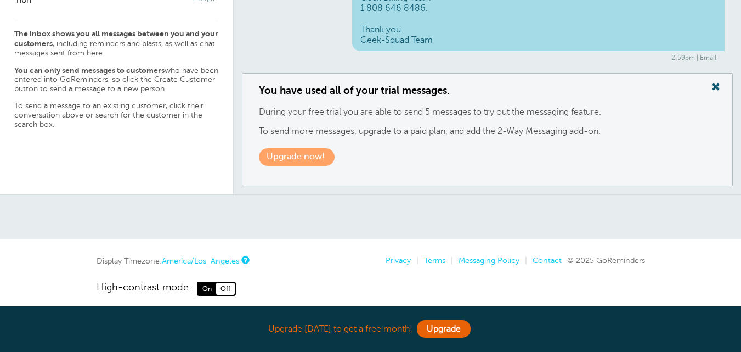
scroll to position [188, 0]
